Goal: Navigation & Orientation: Find specific page/section

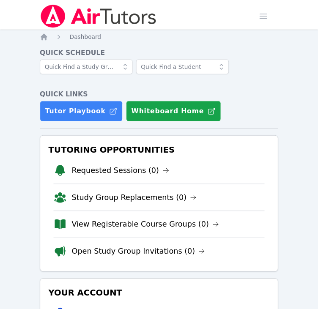
scroll to position [157, 0]
